Goal: Task Accomplishment & Management: Complete application form

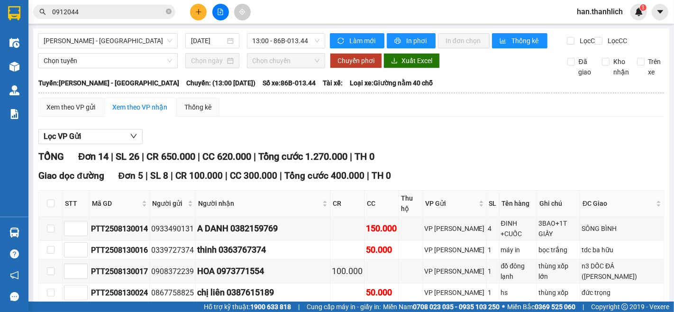
scroll to position [315, 0]
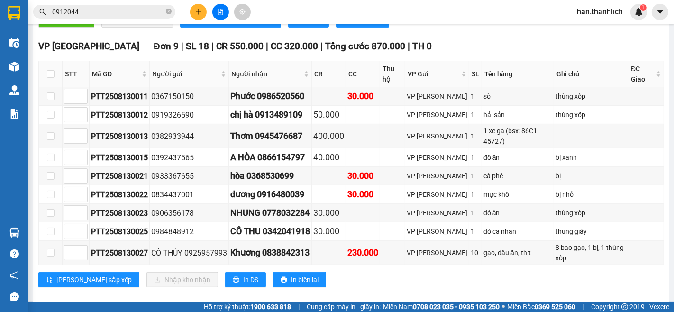
click at [198, 9] on icon "plus" at bounding box center [198, 11] width 0 height 5
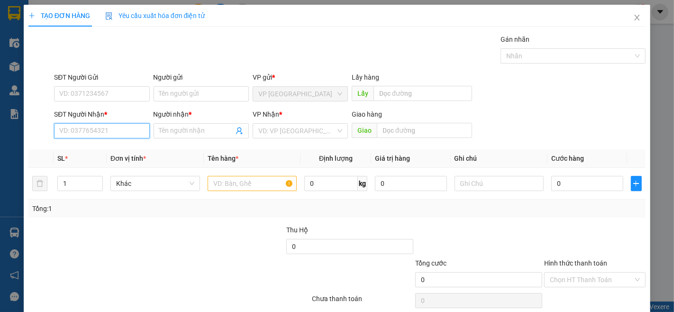
click at [121, 134] on input "SĐT Người Nhận *" at bounding box center [101, 130] width 95 height 15
click at [129, 150] on div "0889312518 - NHÂN" at bounding box center [100, 150] width 83 height 10
type input "0889312518"
type input "NHÂN"
type input "[PERSON_NAME]"
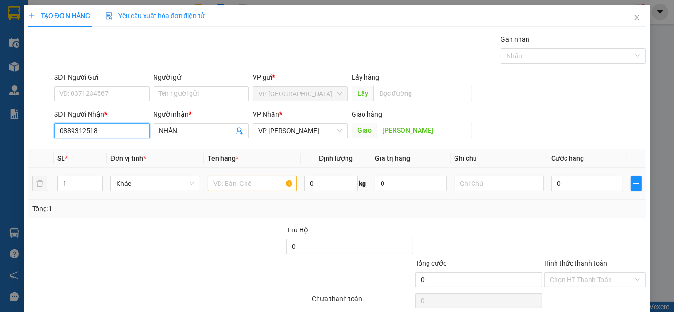
type input "0889312518"
click at [226, 186] on input "text" at bounding box center [253, 183] width 90 height 15
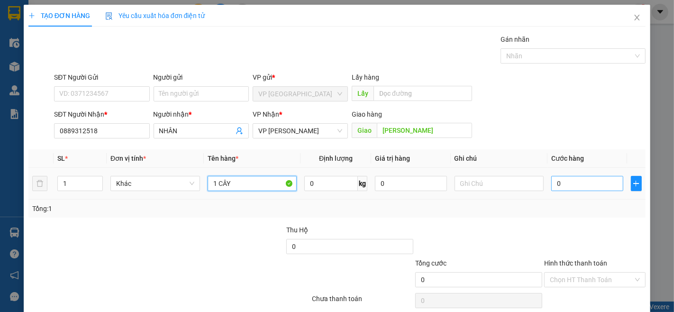
type input "1 CÂY"
click at [575, 179] on input "0" at bounding box center [587, 183] width 72 height 15
type input "4"
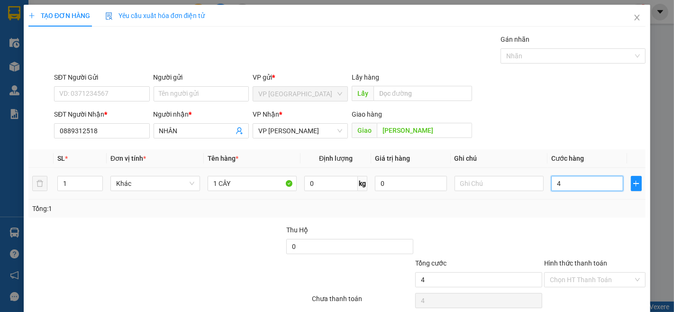
type input "40"
type input "400"
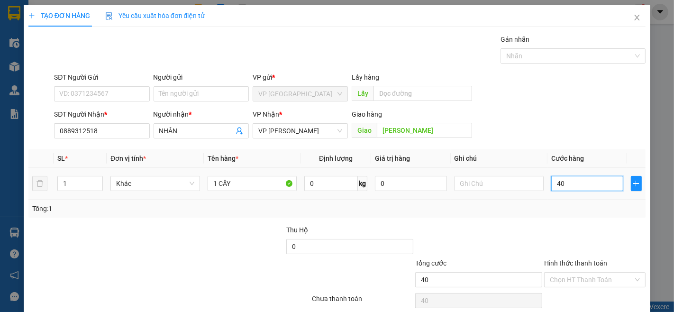
type input "400"
type input "4.000"
type input "40.000"
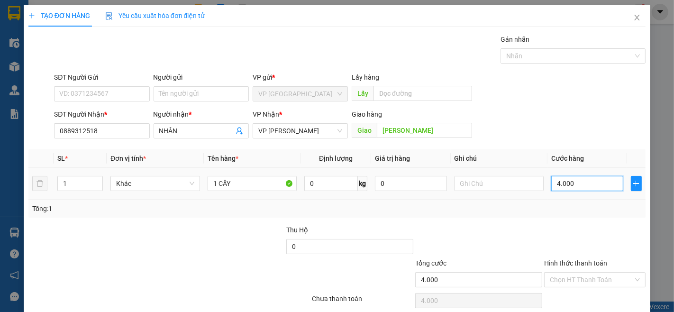
type input "40.000"
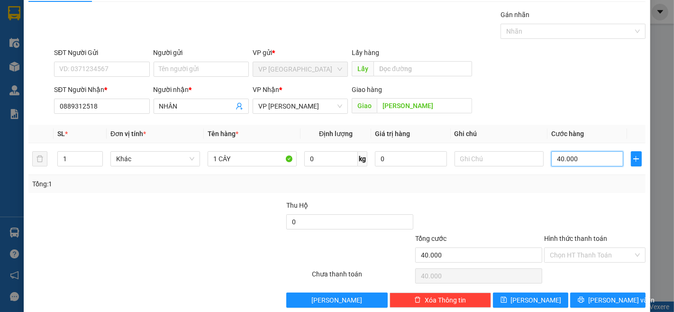
scroll to position [38, 0]
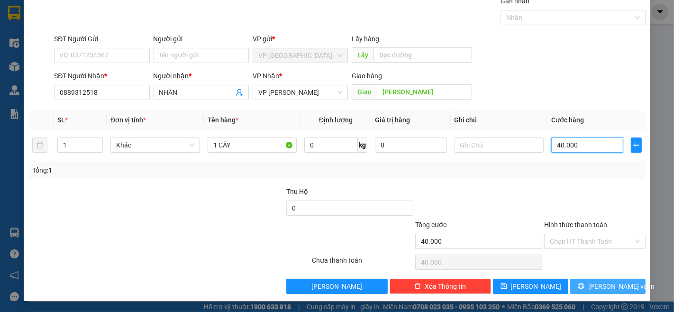
type input "40.000"
click at [615, 282] on span "[PERSON_NAME] và In" at bounding box center [621, 286] width 66 height 10
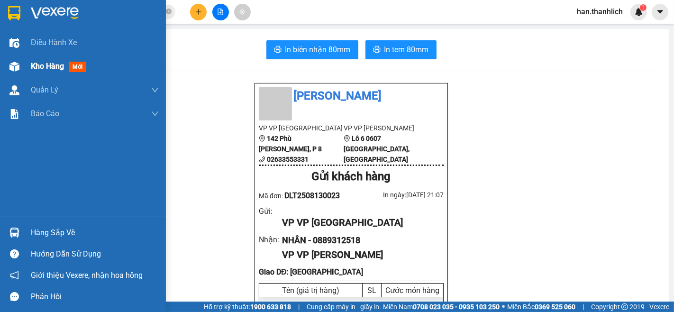
click at [27, 69] on div "Kho hàng mới" at bounding box center [83, 67] width 166 height 24
